Goal: Task Accomplishment & Management: Manage account settings

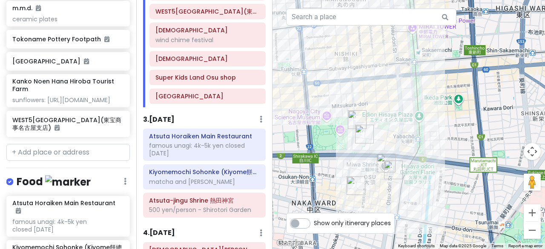
scroll to position [383, 0]
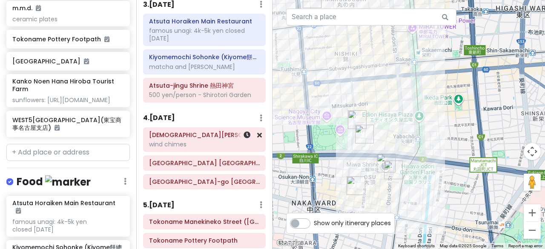
click at [200, 135] on div "Daisho-[PERSON_NAME] wind chimes" at bounding box center [204, 139] width 111 height 21
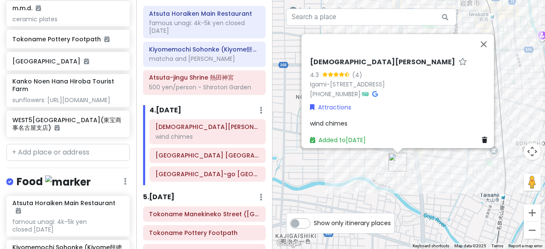
click at [311, 168] on div "[DEMOGRAPHIC_DATA][PERSON_NAME] 4.3 (4) Igami-1296 Kawaichō, [GEOGRAPHIC_DATA],…" at bounding box center [408, 124] width 272 height 249
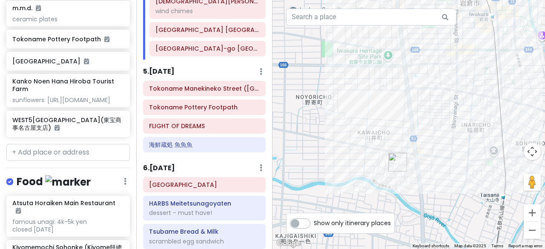
scroll to position [511, 0]
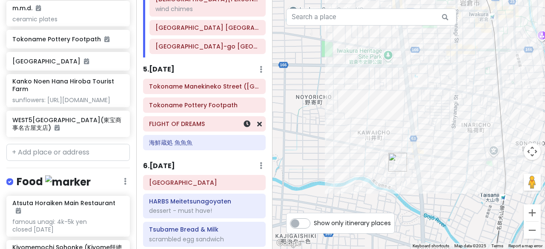
click at [189, 121] on div "FLIGHT OF DREAMS" at bounding box center [204, 124] width 111 height 12
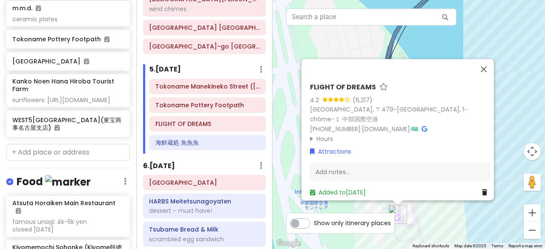
click at [287, 134] on div "FLIGHT OF DREAMS 4.2 (6,217) [GEOGRAPHIC_DATA], 〒479-[GEOGRAPHIC_DATA], 1-chōme…" at bounding box center [408, 124] width 272 height 249
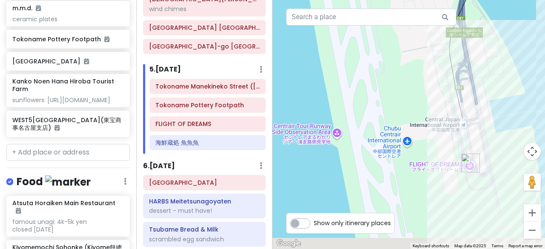
drag, startPoint x: 296, startPoint y: 139, endPoint x: 374, endPoint y: 84, distance: 95.3
click at [370, 82] on div at bounding box center [408, 124] width 272 height 249
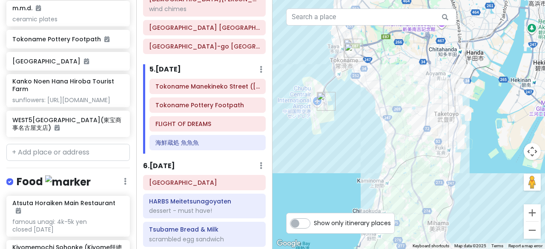
drag, startPoint x: 490, startPoint y: 111, endPoint x: 362, endPoint y: 105, distance: 128.3
click at [350, 103] on div at bounding box center [408, 124] width 272 height 249
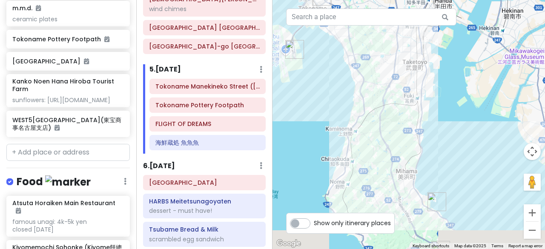
drag, startPoint x: 433, startPoint y: 117, endPoint x: 401, endPoint y: 69, distance: 57.1
click at [401, 69] on div at bounding box center [408, 124] width 272 height 249
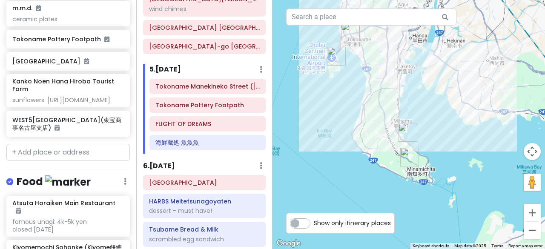
drag, startPoint x: 435, startPoint y: 144, endPoint x: 407, endPoint y: 106, distance: 47.6
click at [407, 106] on div at bounding box center [408, 124] width 272 height 249
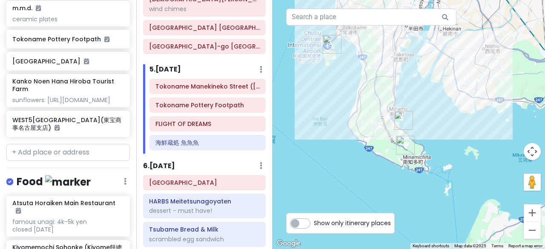
click at [401, 144] on img "Kanko Noen Hana Hiroba Tourist Farm" at bounding box center [405, 145] width 19 height 19
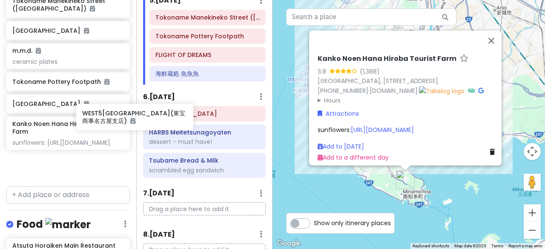
scroll to position [565, 12]
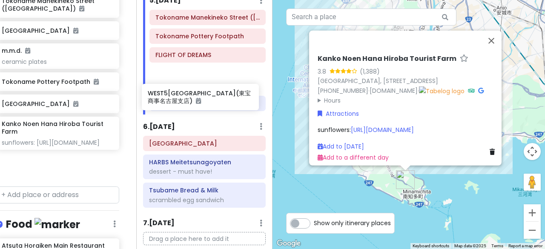
drag, startPoint x: 58, startPoint y: 138, endPoint x: 193, endPoint y: 101, distance: 140.1
click at [193, 101] on div "[GEOGRAPHIC_DATA] Private Change Dates Make a Copy Delete Trip Go Pro ⚡️ Give F…" at bounding box center [272, 124] width 545 height 249
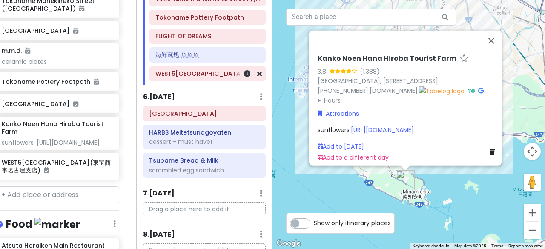
scroll to position [561, 0]
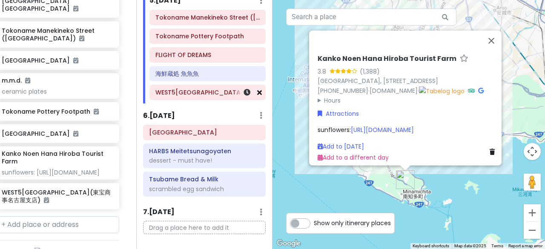
click at [257, 95] on icon at bounding box center [259, 92] width 5 height 7
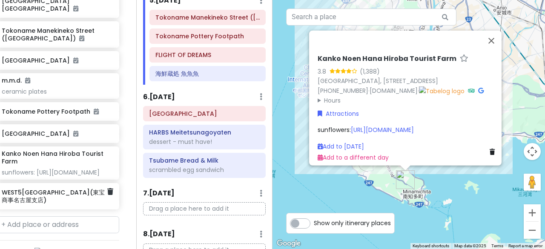
scroll to position [527, 12]
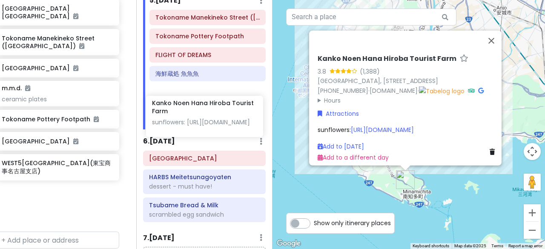
drag, startPoint x: 46, startPoint y: 132, endPoint x: 198, endPoint y: 109, distance: 152.7
click at [198, 109] on div "[GEOGRAPHIC_DATA] Private Change Dates Make a Copy Delete Trip Go Pro ⚡️ Give F…" at bounding box center [272, 124] width 545 height 249
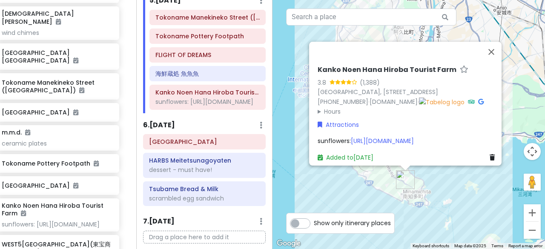
scroll to position [482, 12]
click at [281, 110] on div "[GEOGRAPHIC_DATA] 3.8 (1,388) [GEOGRAPHIC_DATA], [STREET_ADDRESS] [PHONE_NUMBER…" at bounding box center [408, 124] width 272 height 249
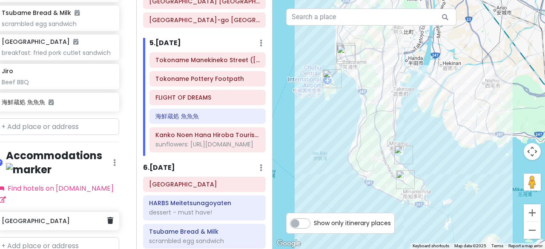
scroll to position [1003, 12]
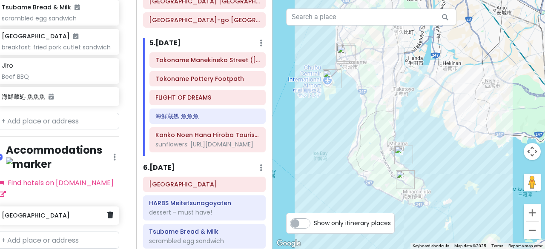
drag, startPoint x: 46, startPoint y: 178, endPoint x: 51, endPoint y: 177, distance: 4.7
click at [46, 212] on h6 "[GEOGRAPHIC_DATA]" at bounding box center [54, 216] width 105 height 8
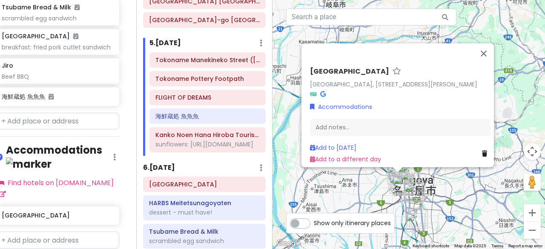
click at [320, 91] on icon at bounding box center [323, 94] width 6 height 6
